Goal: Transaction & Acquisition: Purchase product/service

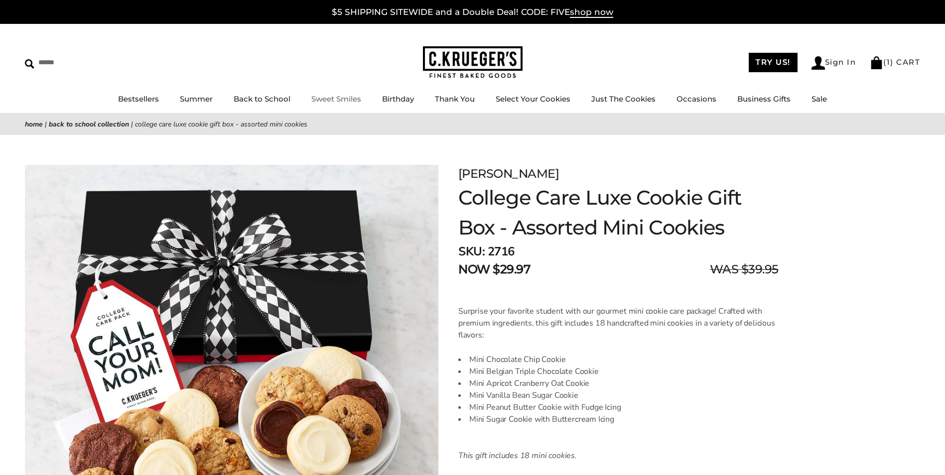
click at [342, 99] on link "Sweet Smiles" at bounding box center [336, 98] width 50 height 9
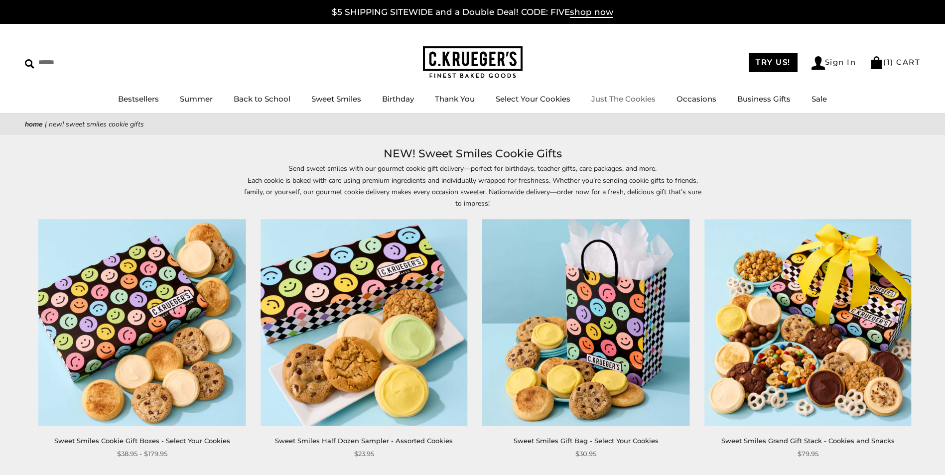
click at [612, 97] on link "Just The Cookies" at bounding box center [624, 98] width 64 height 9
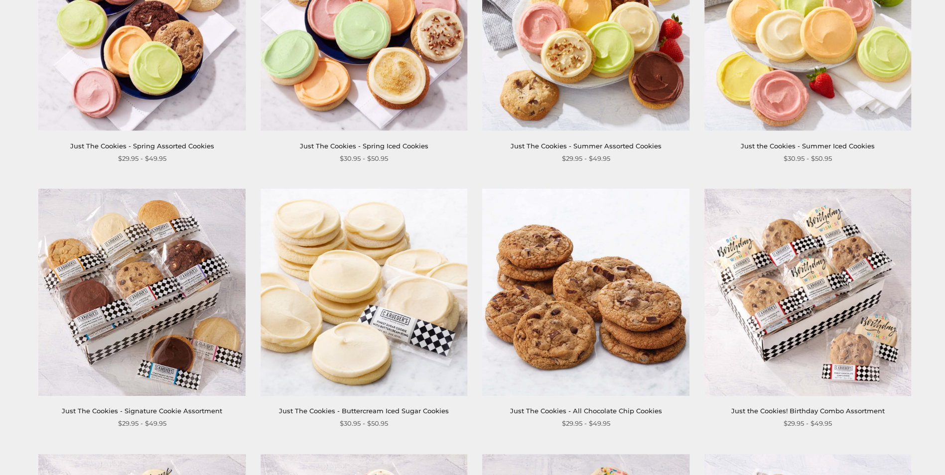
scroll to position [299, 0]
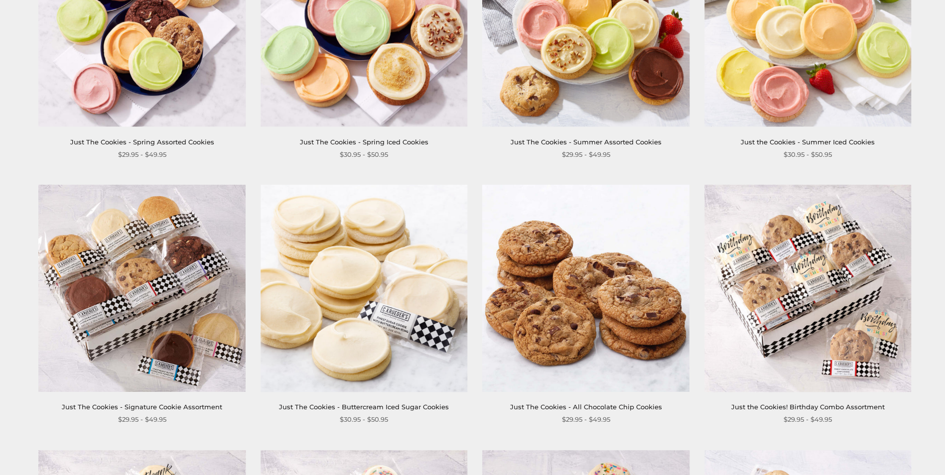
click at [199, 296] on img at bounding box center [141, 288] width 207 height 207
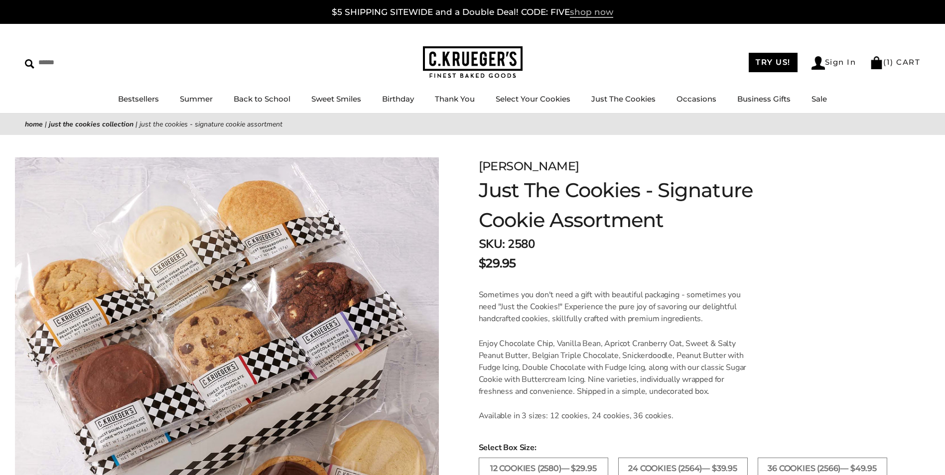
click at [599, 15] on span "shop now" at bounding box center [591, 12] width 43 height 11
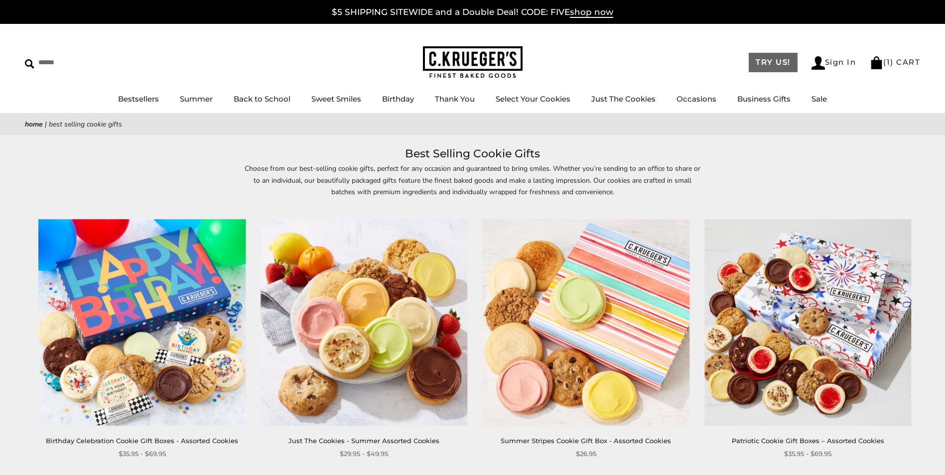
click at [766, 66] on link "TRY US!" at bounding box center [773, 62] width 49 height 19
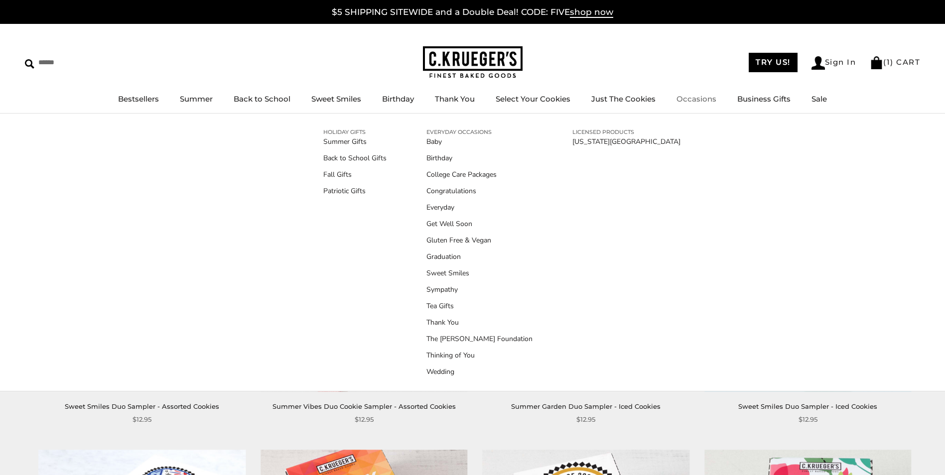
click at [708, 98] on link "Occasions" at bounding box center [697, 98] width 40 height 9
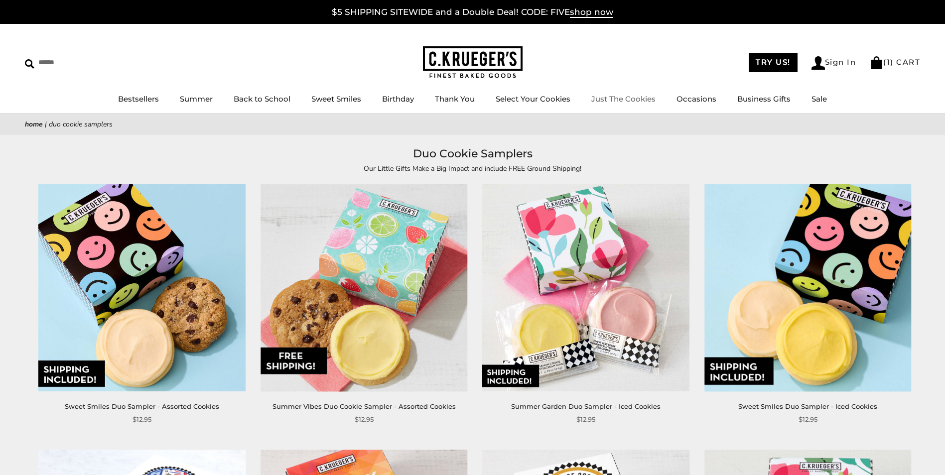
click at [639, 99] on link "Just The Cookies" at bounding box center [624, 98] width 64 height 9
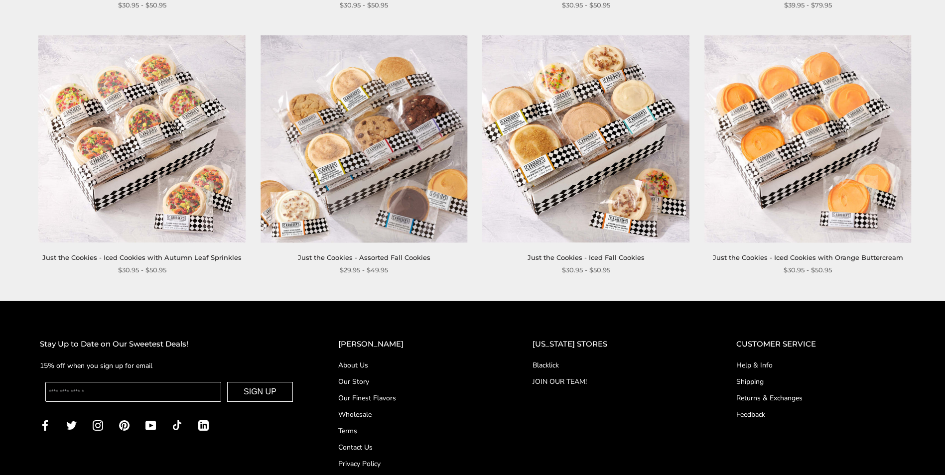
scroll to position [997, 0]
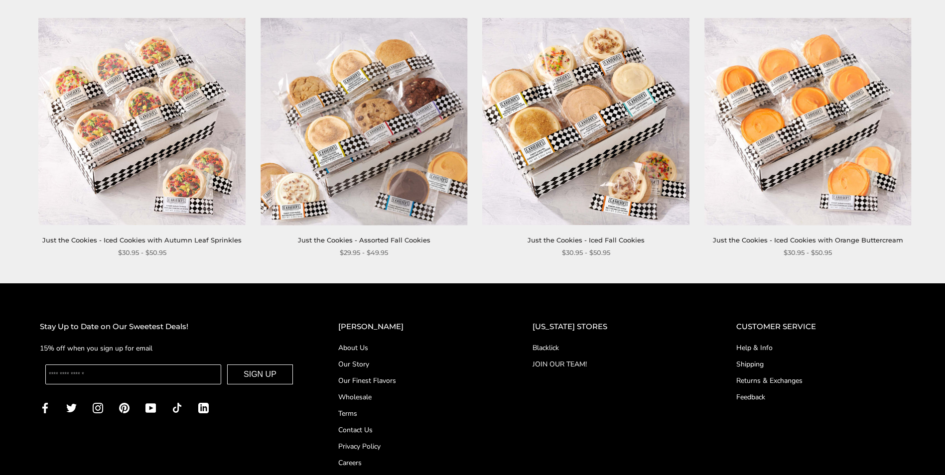
click at [586, 115] on img at bounding box center [585, 121] width 207 height 207
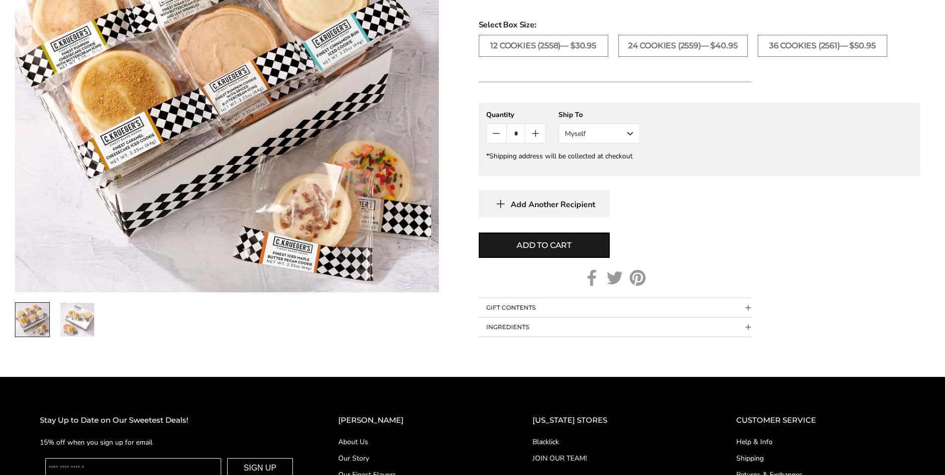
scroll to position [548, 0]
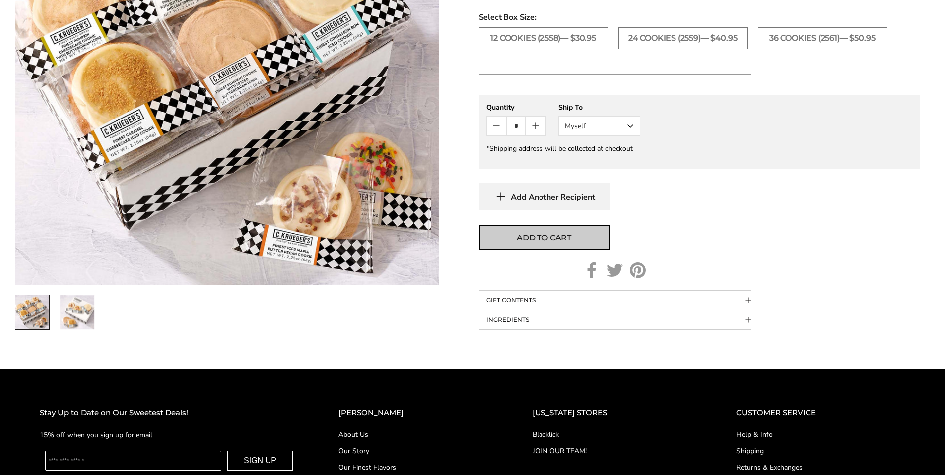
click at [550, 240] on span "Add to cart" at bounding box center [544, 238] width 55 height 12
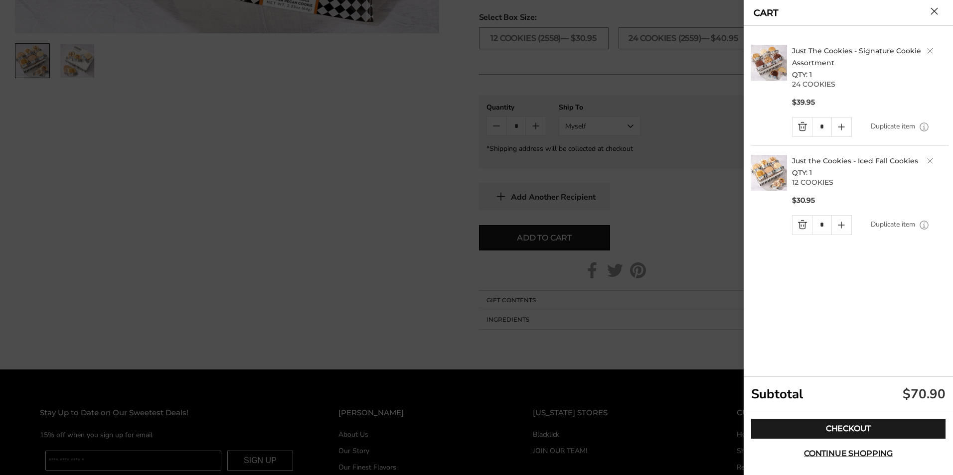
click at [802, 225] on link "Quantity minus button" at bounding box center [801, 225] width 19 height 19
click at [900, 128] on link "Duplicate item" at bounding box center [893, 126] width 44 height 11
click at [800, 236] on link "Quantity minus button" at bounding box center [801, 237] width 19 height 19
click at [933, 11] on button "Close cart" at bounding box center [933, 10] width 7 height 7
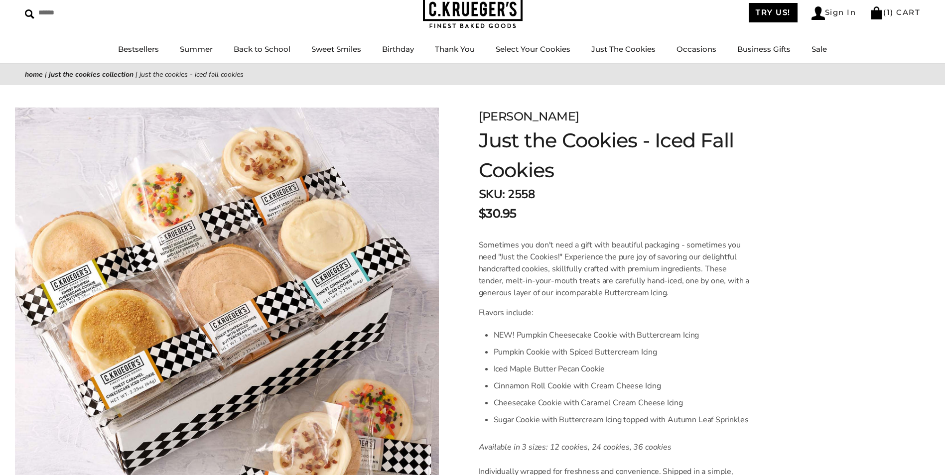
scroll to position [0, 0]
